Goal: Find specific page/section: Find specific page/section

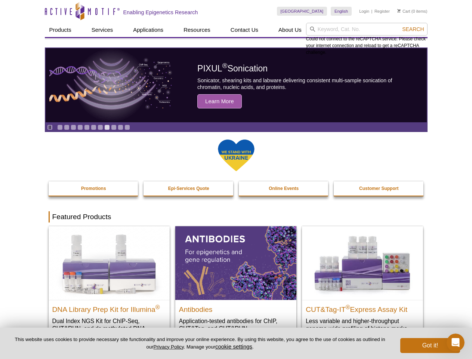
click at [366, 29] on input "search" at bounding box center [366, 29] width 121 height 13
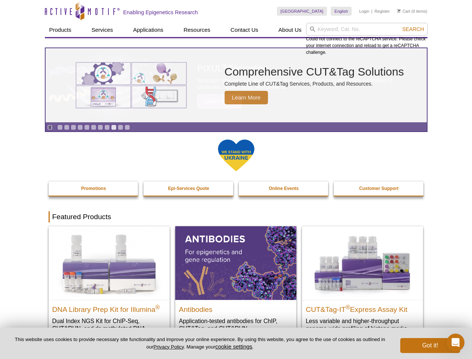
click at [413, 29] on span "Search" at bounding box center [413, 29] width 22 height 6
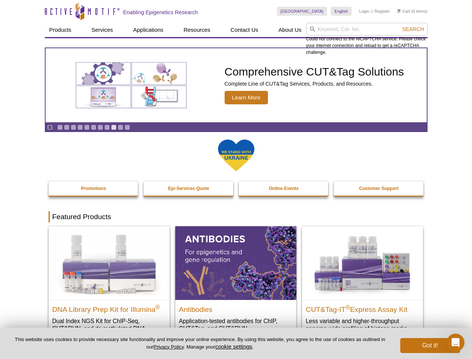
click at [50, 127] on icon "Pause" at bounding box center [49, 127] width 5 height 5
click at [60, 127] on link "Go to slide 1" at bounding box center [60, 127] width 6 height 6
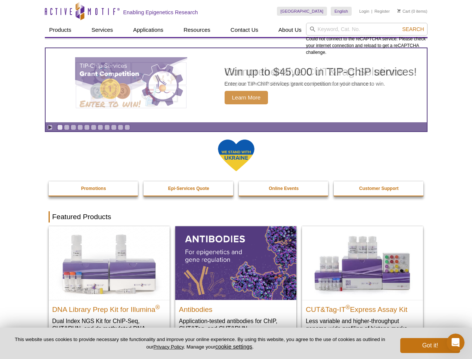
click at [66, 127] on link "Go to slide 2" at bounding box center [67, 127] width 6 height 6
click at [73, 127] on link "Go to slide 3" at bounding box center [74, 127] width 6 height 6
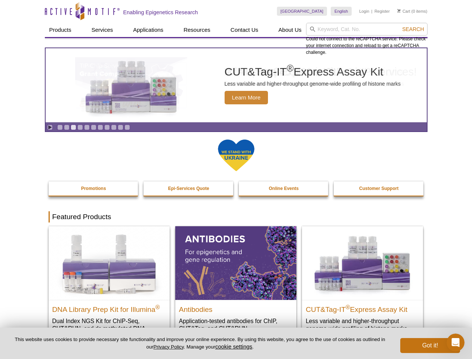
click at [80, 127] on link "Go to slide 4" at bounding box center [80, 127] width 6 height 6
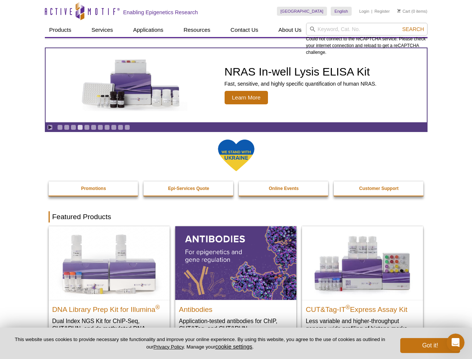
click at [87, 127] on link "Go to slide 5" at bounding box center [87, 127] width 6 height 6
click at [93, 127] on link "Go to slide 6" at bounding box center [94, 127] width 6 height 6
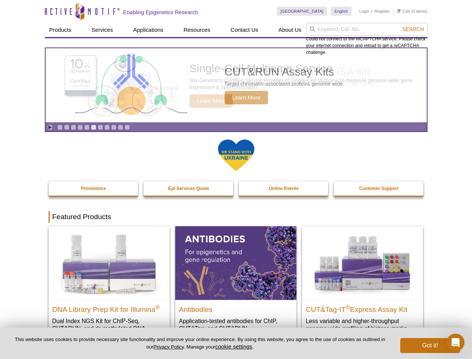
click at [100, 127] on link "Go to slide 7" at bounding box center [100, 127] width 6 height 6
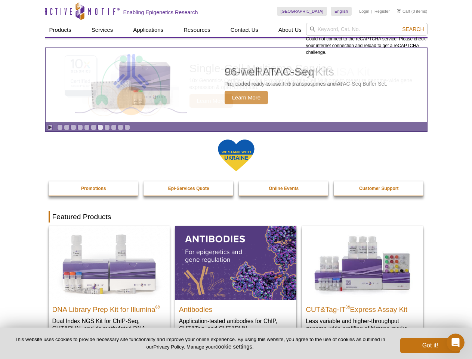
click at [413, 29] on span "Search" at bounding box center [413, 29] width 22 height 6
